Goal: Task Accomplishment & Management: Manage account settings

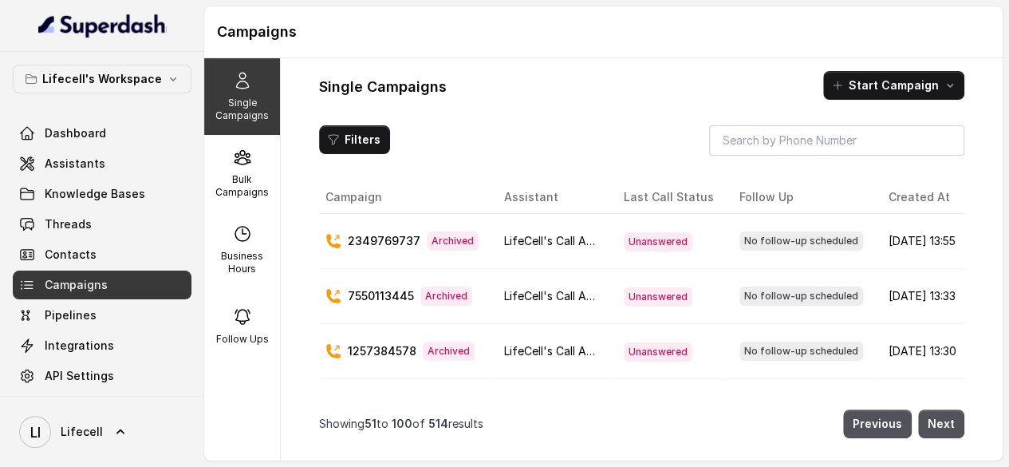
scroll to position [34, 0]
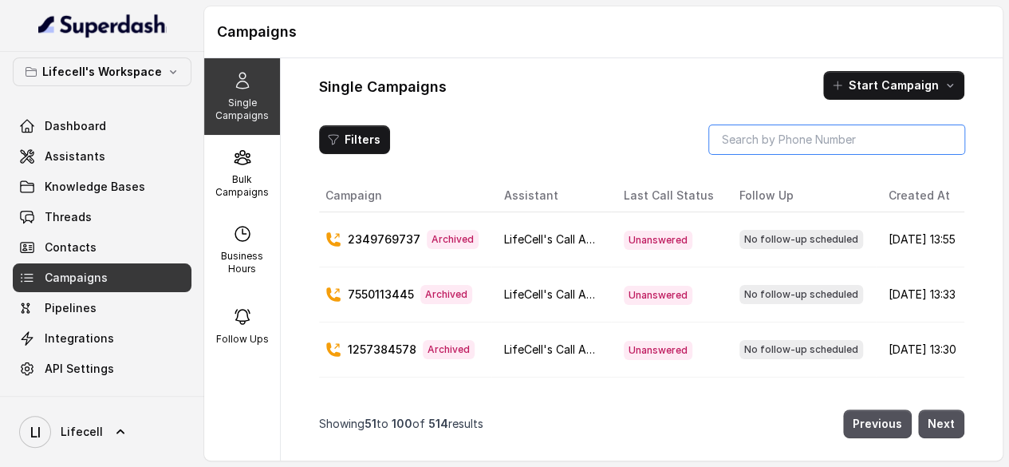
click at [751, 154] on input "search" at bounding box center [836, 139] width 255 height 29
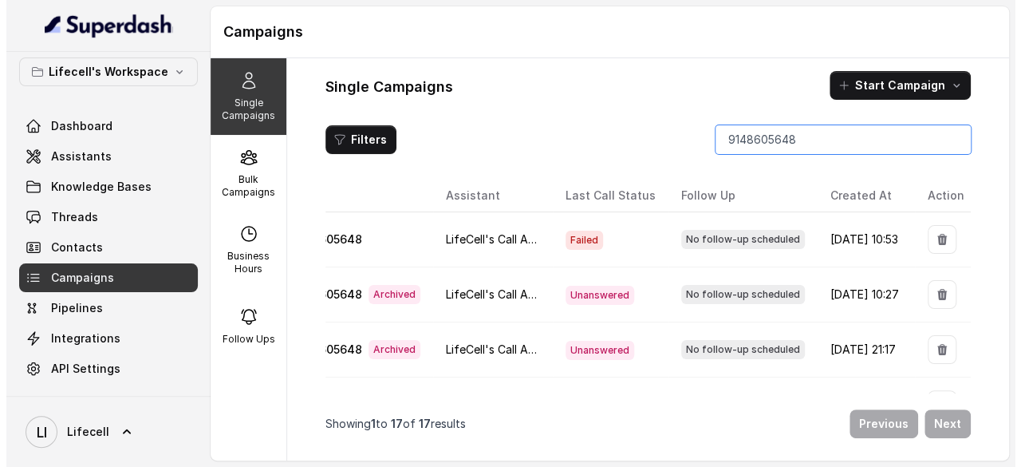
scroll to position [727, 0]
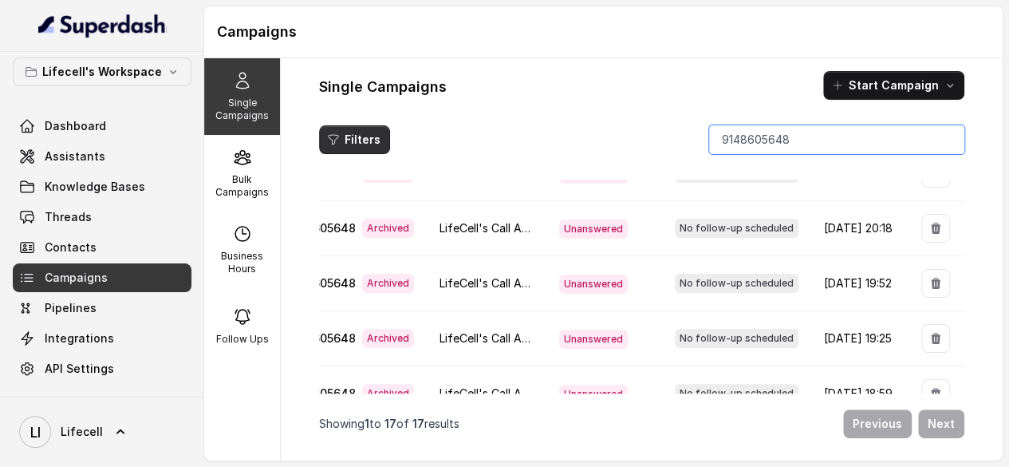
type input "9148605648"
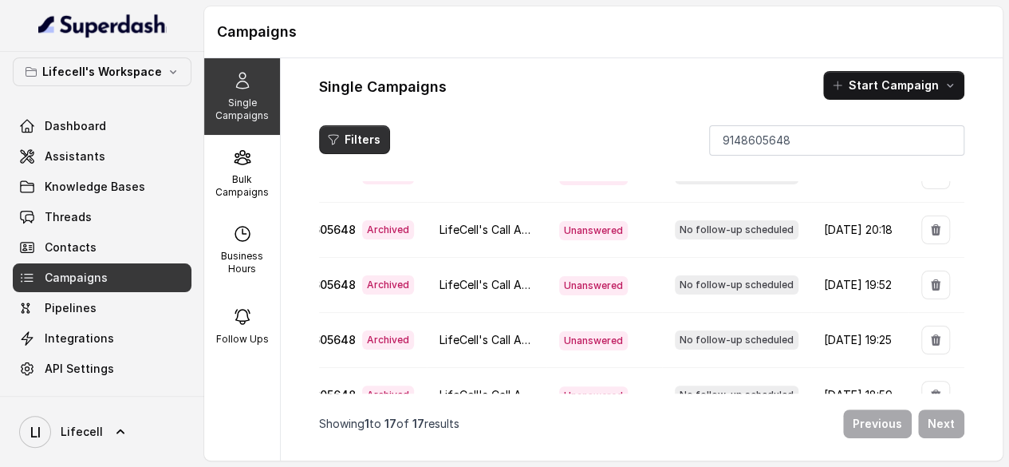
click at [389, 151] on button "Filters" at bounding box center [354, 139] width 71 height 29
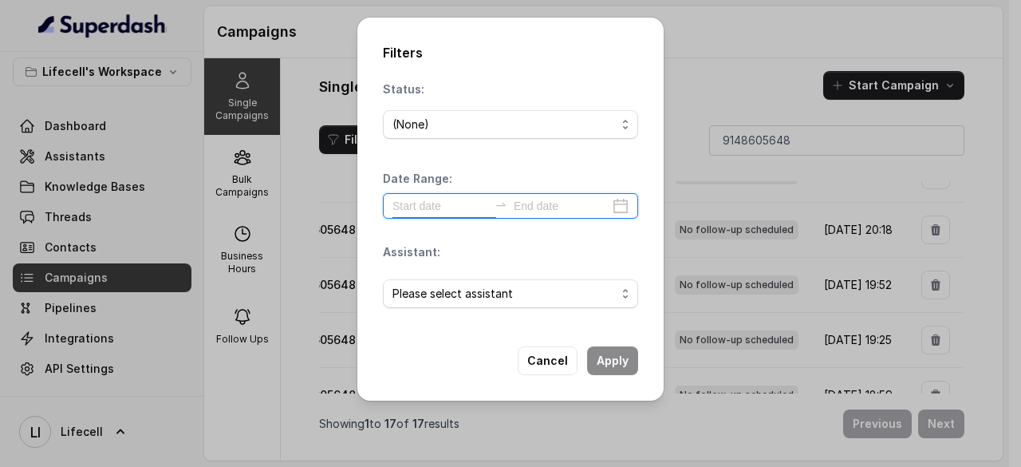
click at [426, 212] on input at bounding box center [440, 206] width 96 height 18
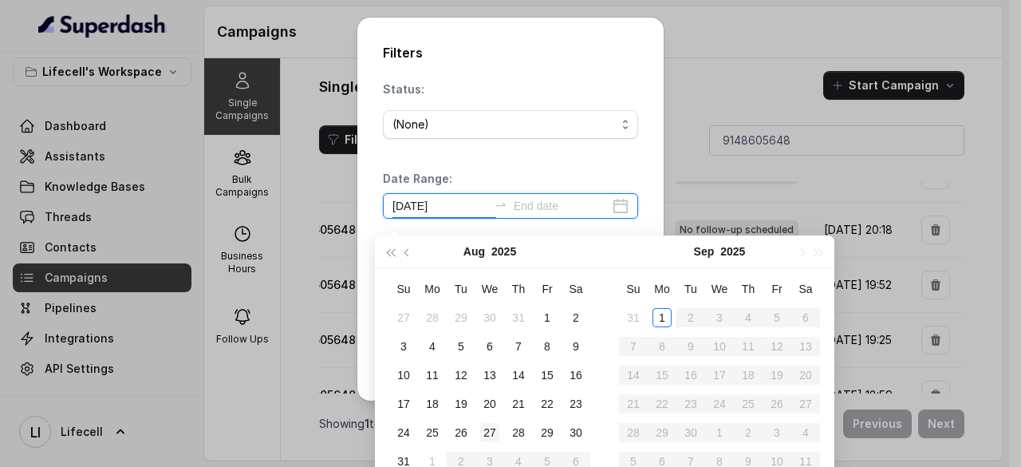
type input "[DATE]"
click at [541, 408] on div "22" at bounding box center [547, 403] width 19 height 19
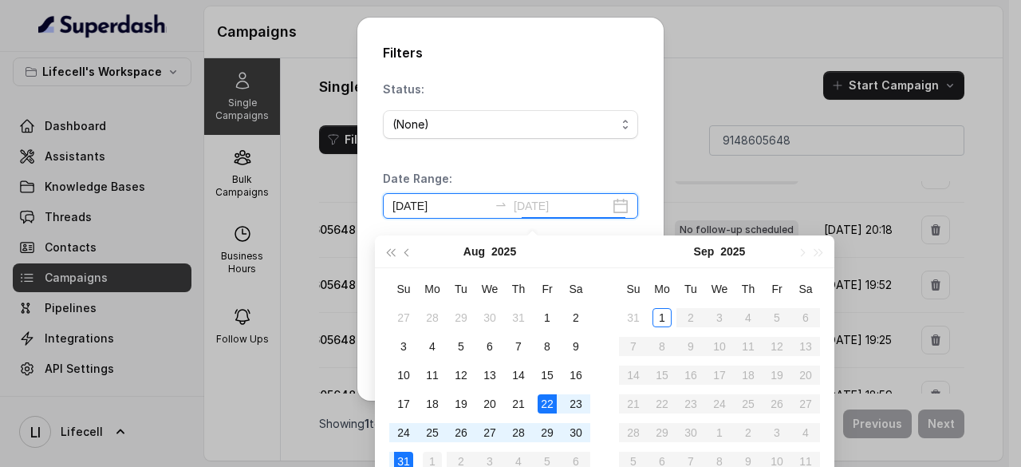
type input "[DATE]"
click at [577, 434] on div "30" at bounding box center [575, 432] width 19 height 19
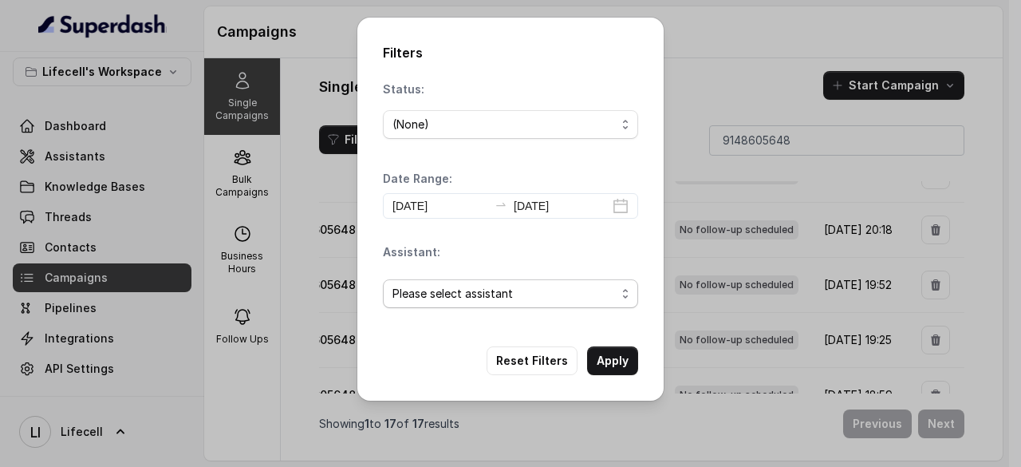
click at [528, 308] on span "Please select assistant" at bounding box center [510, 293] width 255 height 29
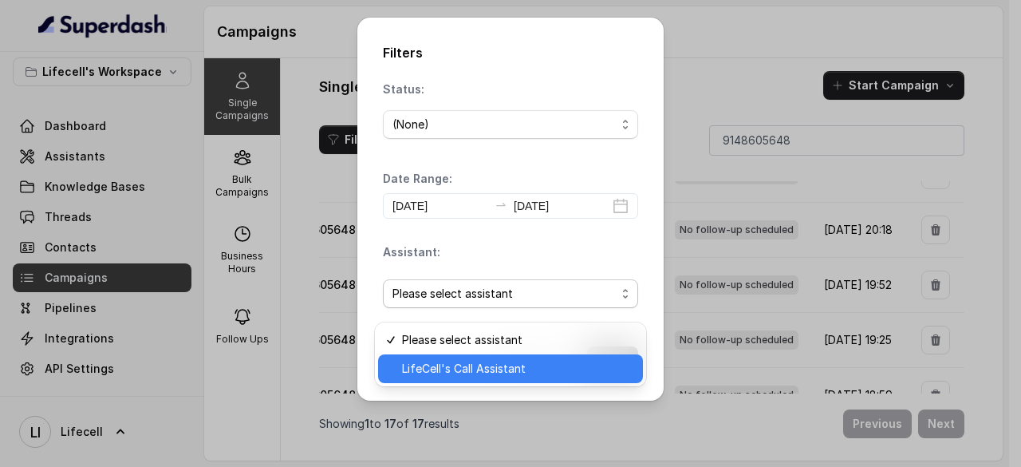
click at [501, 371] on span "LifeCell's Call Assistant" at bounding box center [517, 368] width 231 height 19
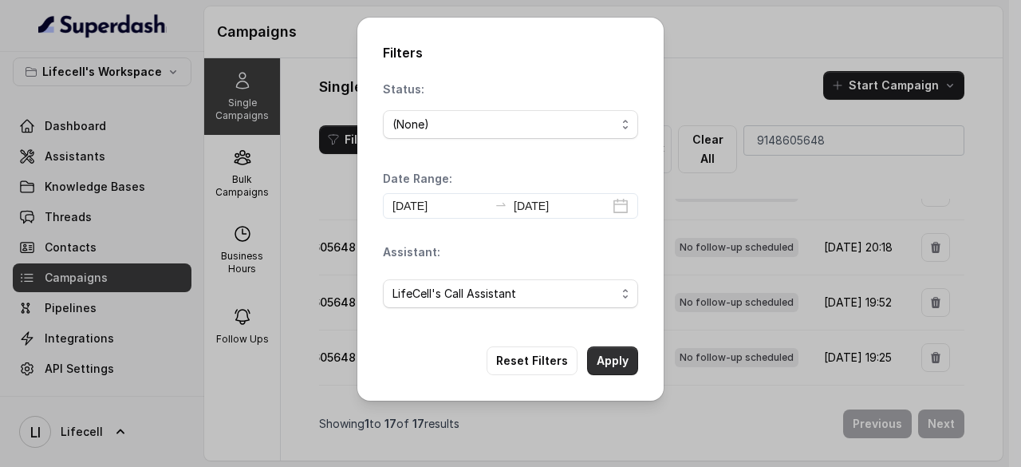
click at [601, 375] on button "Apply" at bounding box center [612, 360] width 51 height 29
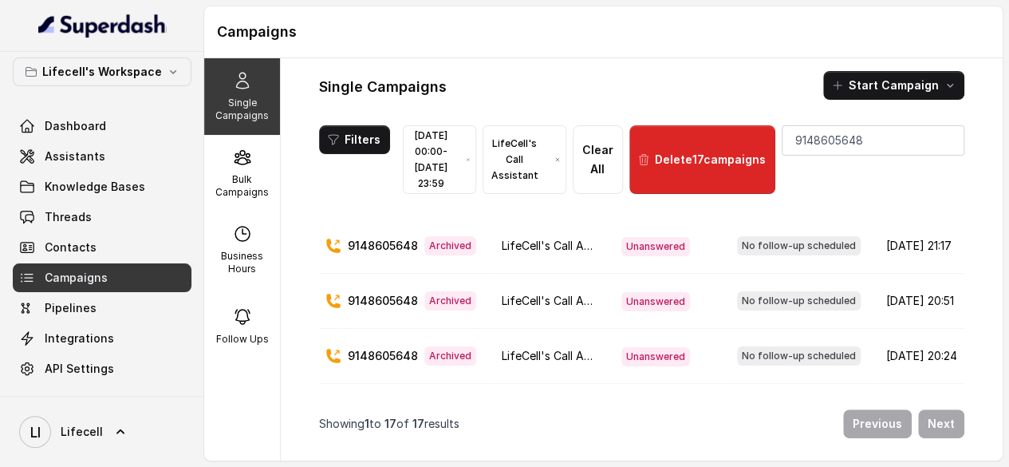
scroll to position [128, 0]
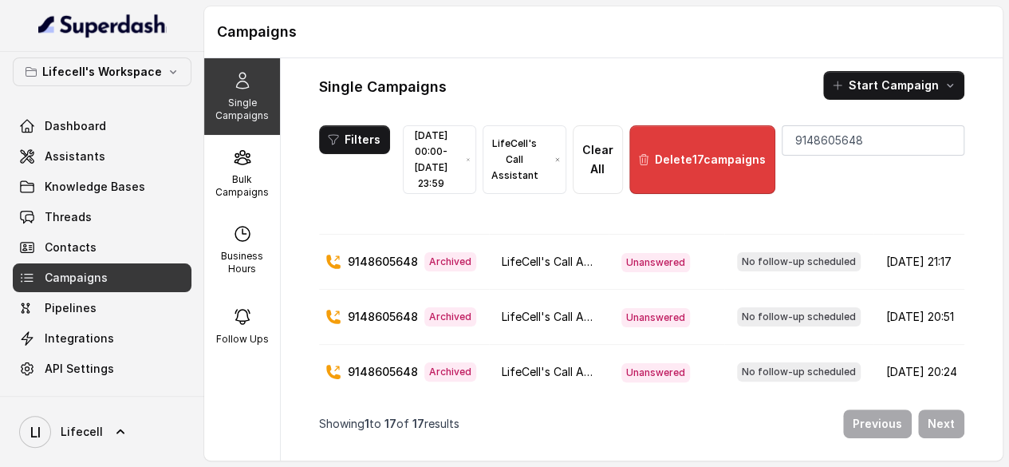
click at [758, 157] on button "Delete 17 campaigns" at bounding box center [702, 159] width 146 height 69
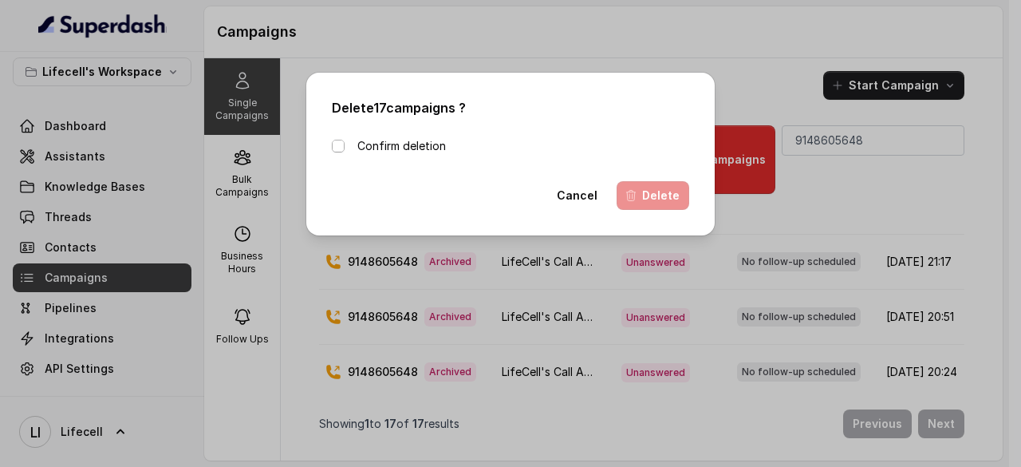
click at [332, 151] on span at bounding box center [338, 146] width 13 height 13
click at [676, 200] on button "Delete" at bounding box center [653, 195] width 73 height 29
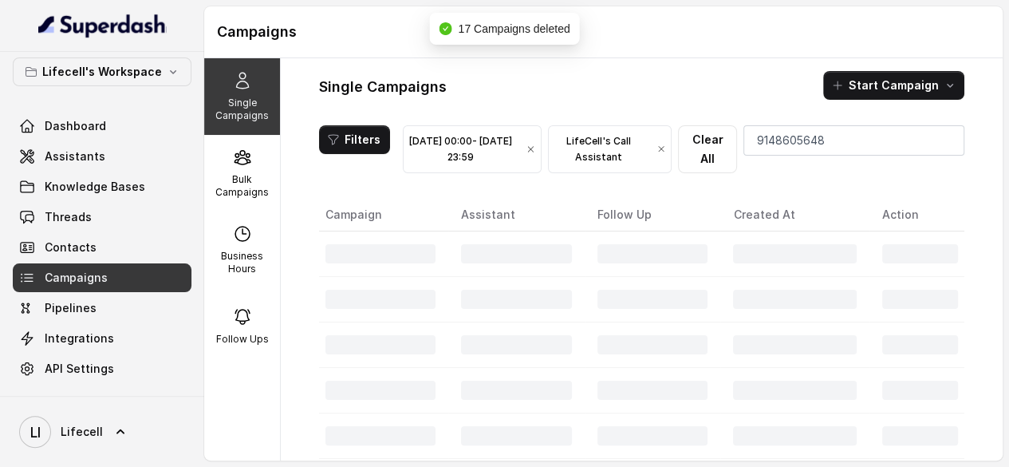
click at [667, 156] on icon "button" at bounding box center [661, 149] width 10 height 13
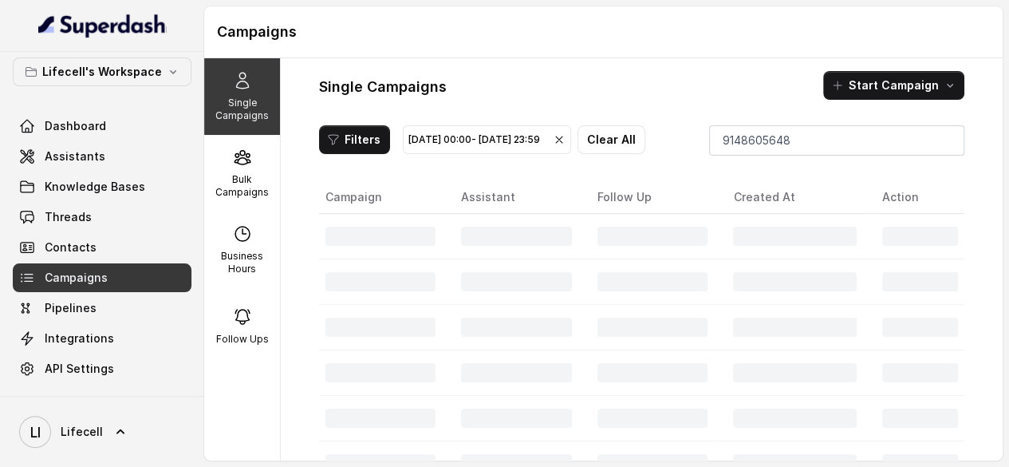
click at [566, 146] on icon "button" at bounding box center [559, 139] width 13 height 13
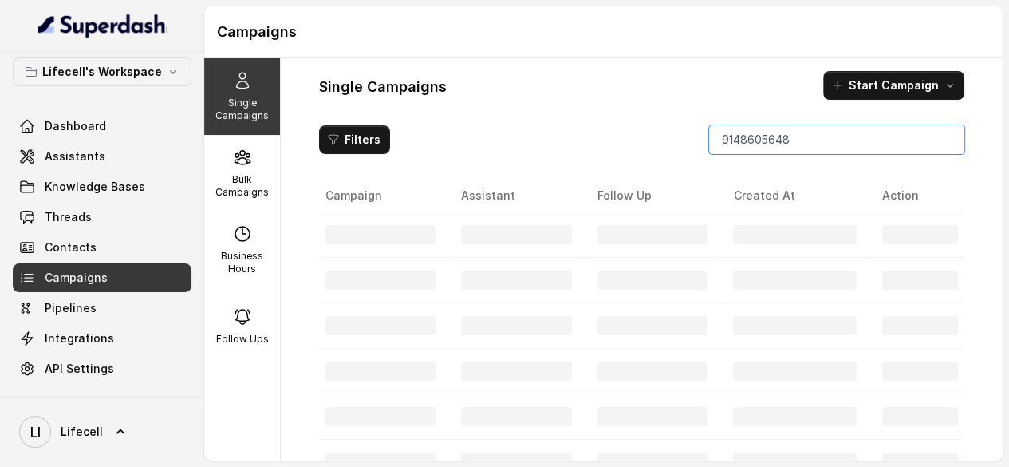
click at [767, 150] on input "9148605648" at bounding box center [836, 139] width 255 height 29
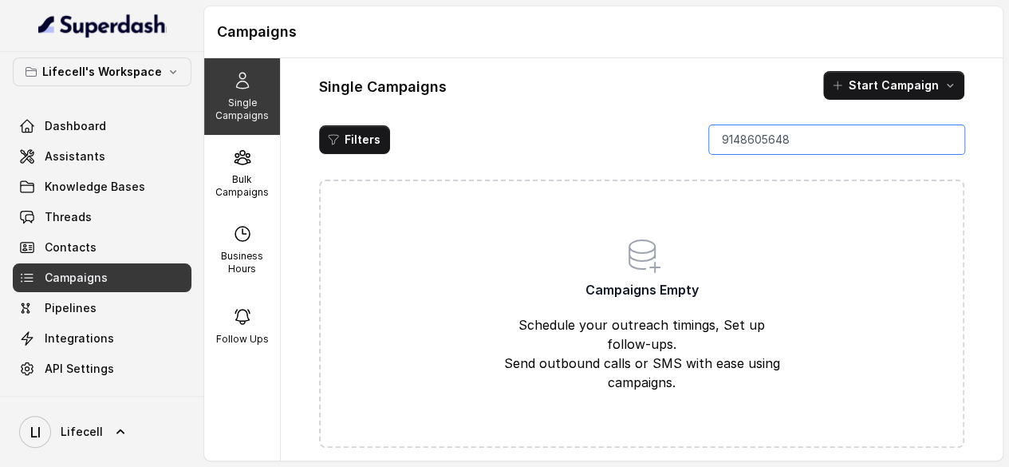
click at [767, 150] on input "9148605648" at bounding box center [836, 139] width 255 height 29
click at [940, 148] on input "9148605648" at bounding box center [836, 139] width 255 height 29
type input "9148605648"
